Goal: Information Seeking & Learning: Learn about a topic

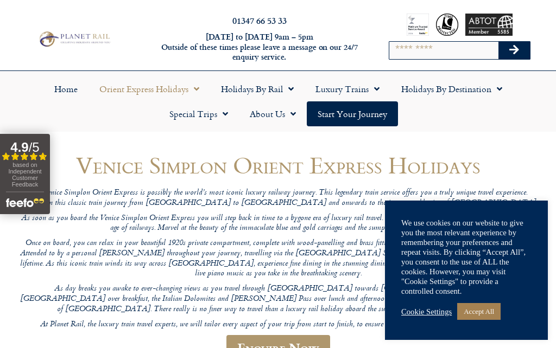
click at [402, 58] on input "Search" at bounding box center [443, 50] width 109 height 17
type input "**********"
click at [514, 50] on button "Search" at bounding box center [513, 50] width 31 height 17
click at [544, 54] on div "**********" at bounding box center [460, 39] width 178 height 62
click at [513, 54] on icon "Search" at bounding box center [514, 50] width 10 height 11
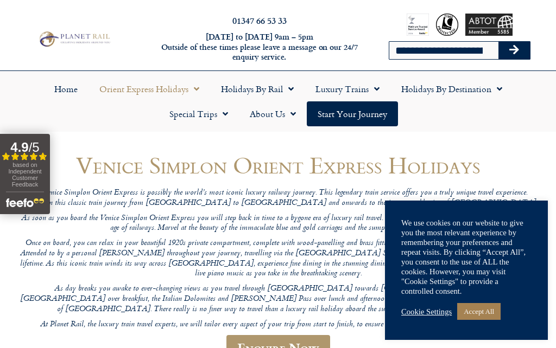
click at [529, 49] on button "Search" at bounding box center [513, 50] width 31 height 17
click at [521, 56] on button "Search" at bounding box center [513, 50] width 31 height 17
click at [514, 50] on icon "Search" at bounding box center [514, 50] width 10 height 11
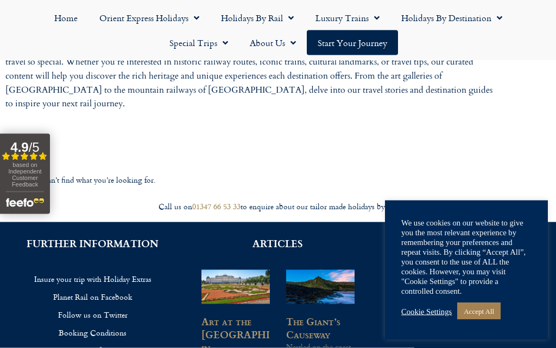
scroll to position [320, 0]
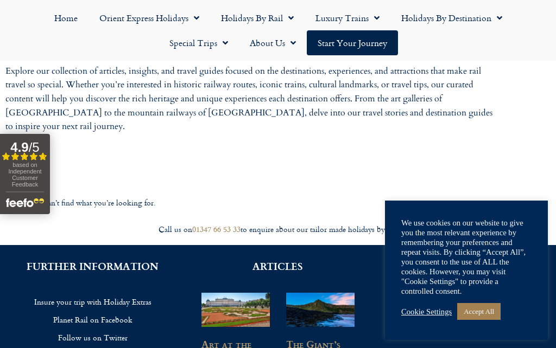
click at [212, 43] on link "Special Trips" at bounding box center [199, 42] width 80 height 25
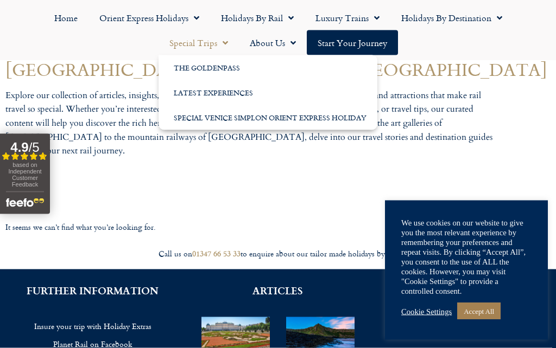
scroll to position [296, 0]
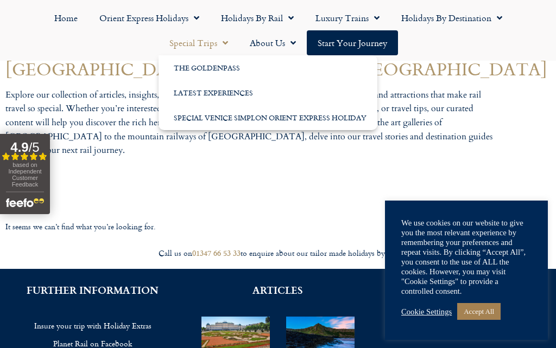
click at [307, 121] on link "Special Venice Simplon Orient Express Holiday" at bounding box center [268, 117] width 219 height 25
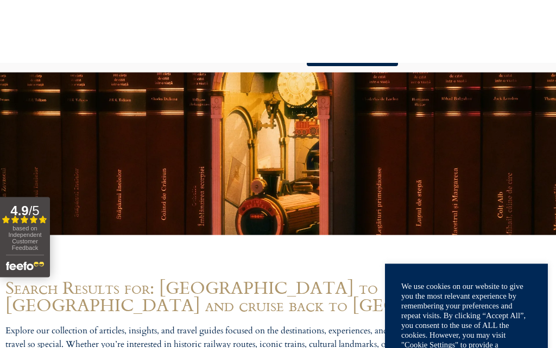
scroll to position [0, 0]
